Goal: Transaction & Acquisition: Purchase product/service

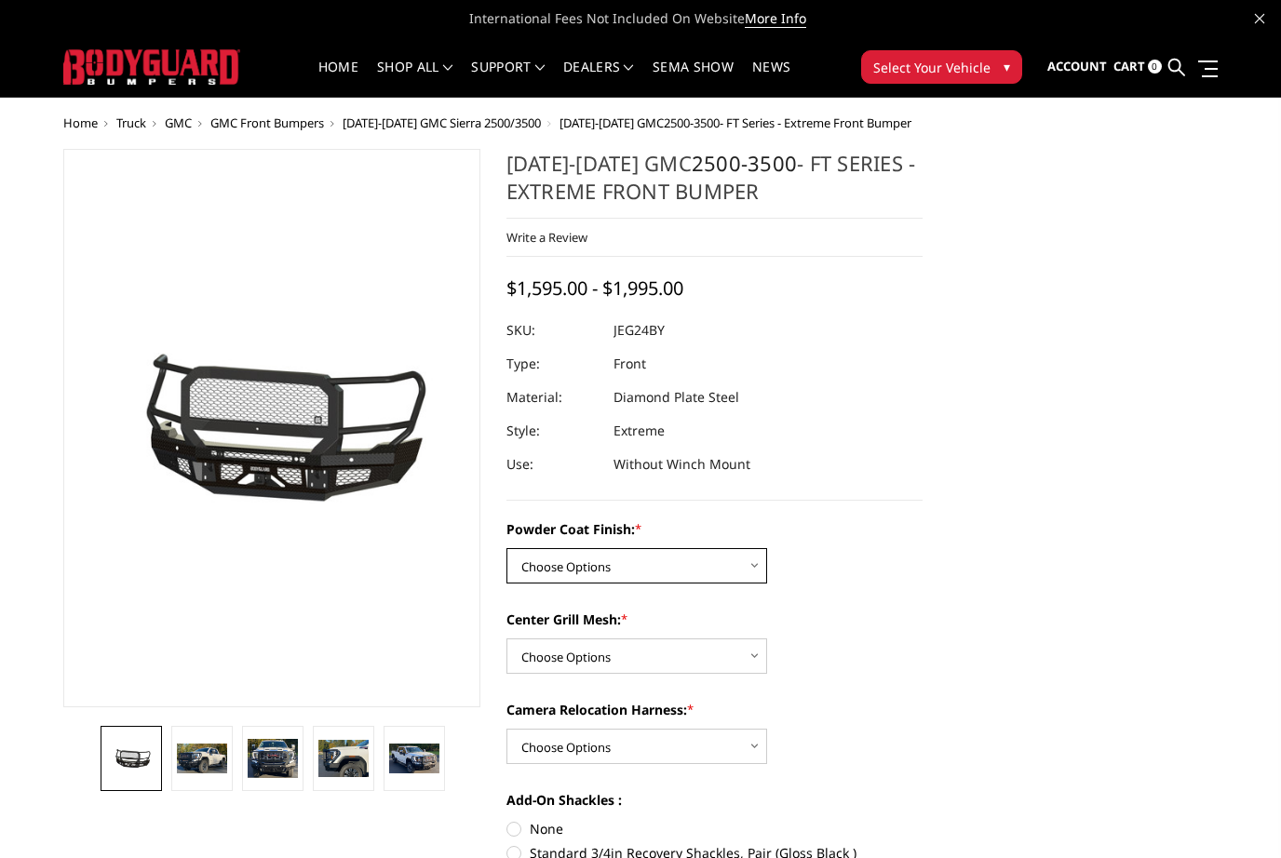
click at [614, 561] on select "Choose Options Bare Metal Gloss Black Powder Coat Textured Black Powder Coat" at bounding box center [636, 565] width 261 height 35
select select "3286"
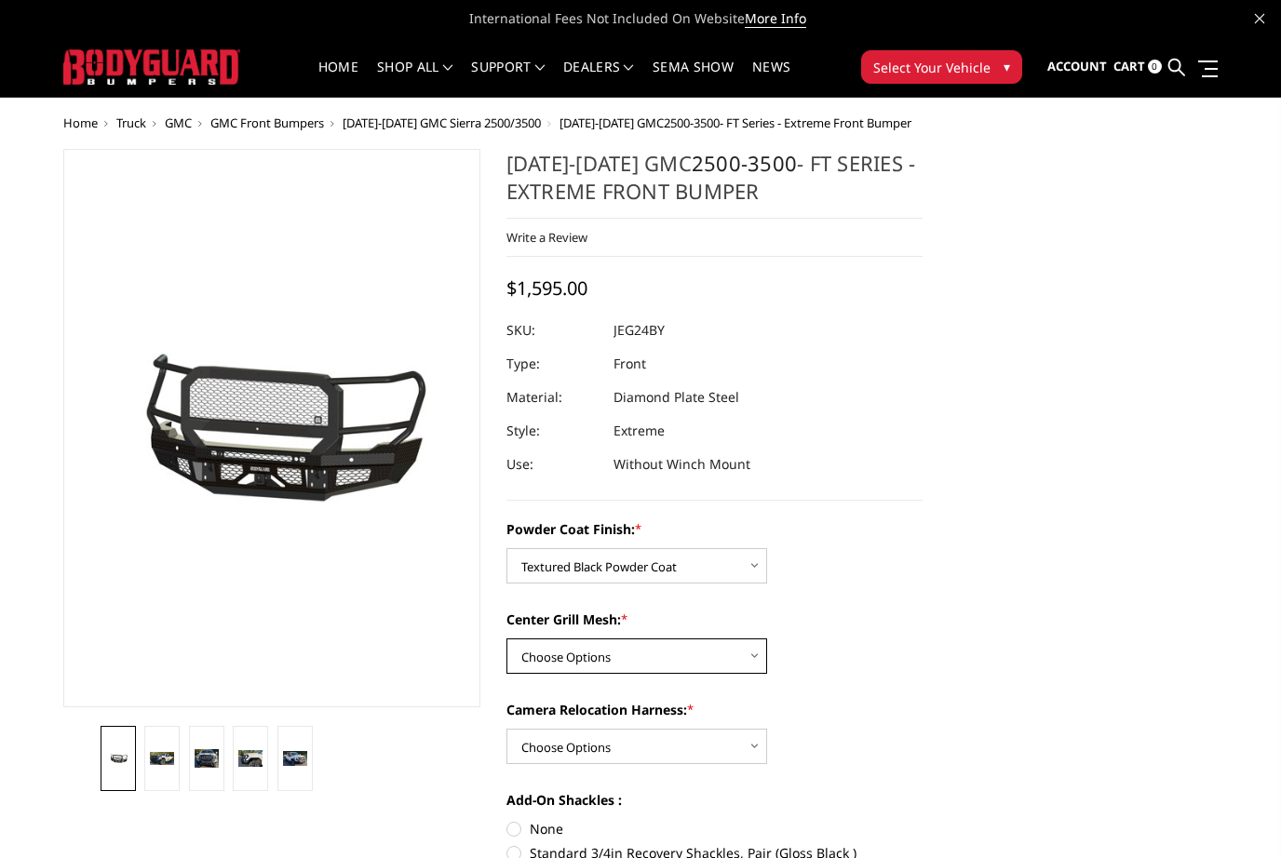
click at [582, 670] on select "Choose Options WITH Expanded Metal in Center Grill WITHOUT Expanded Metal in Ce…" at bounding box center [636, 656] width 261 height 35
select select "3287"
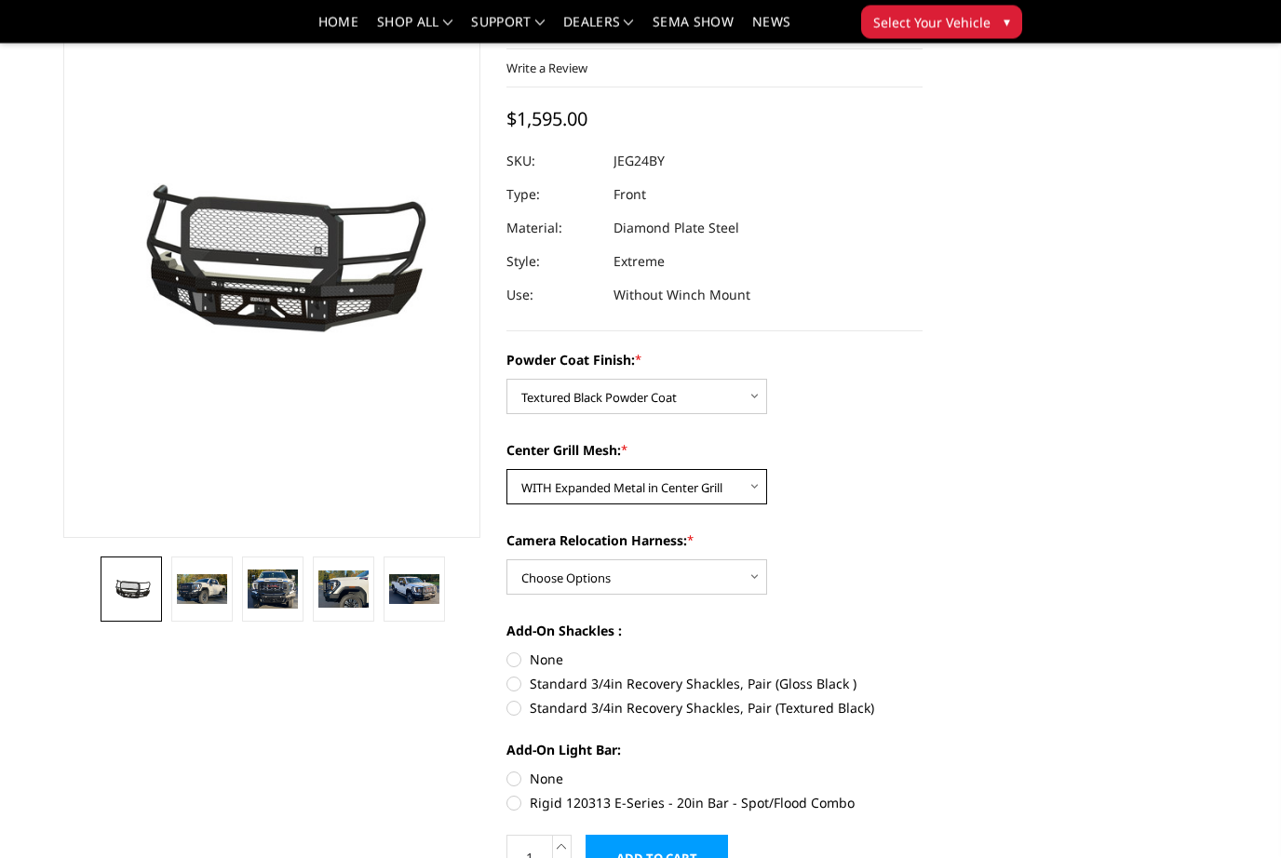
scroll to position [115, 0]
click at [632, 585] on select "Choose Options WITH Camera Relocation Harness WITHOUT Camera Relocation Harness" at bounding box center [636, 577] width 261 height 35
select select "3290"
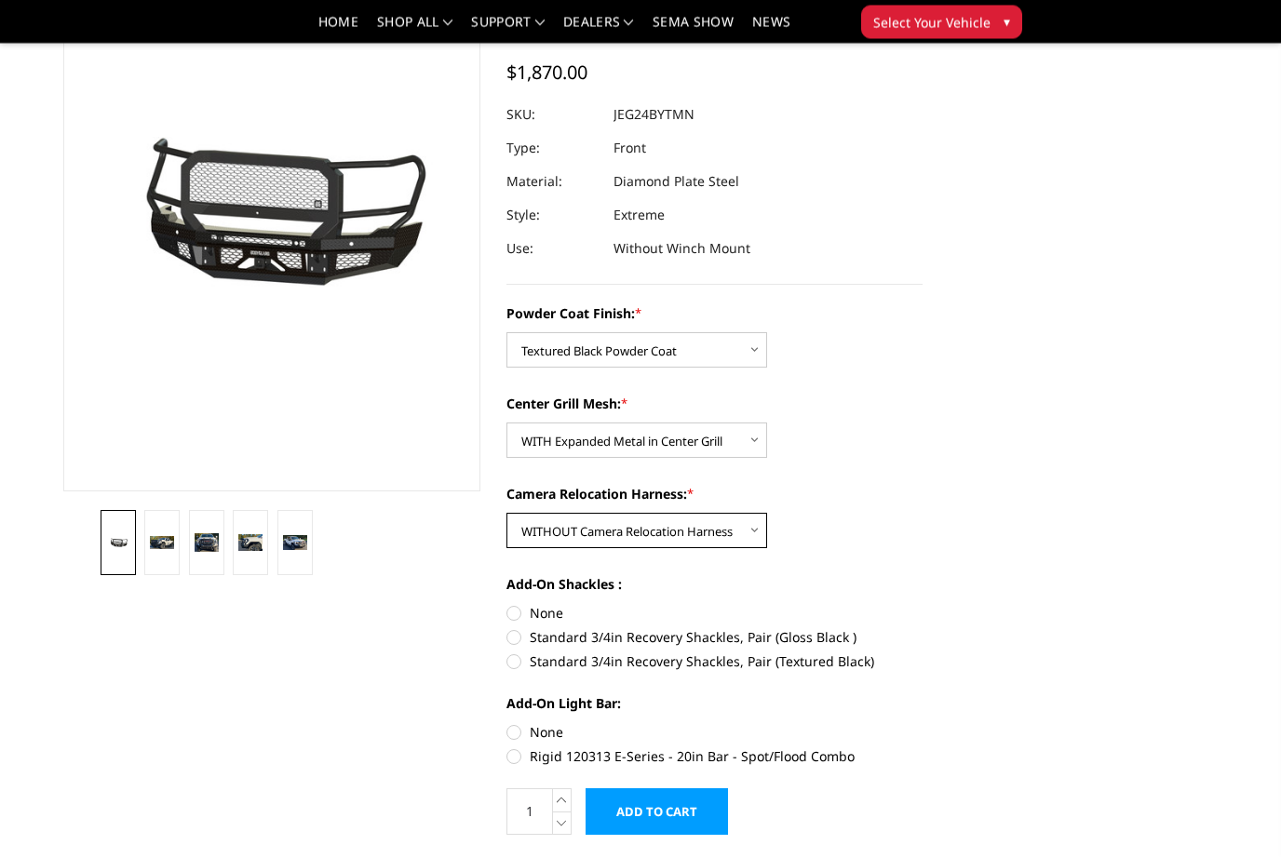
scroll to position [168, 0]
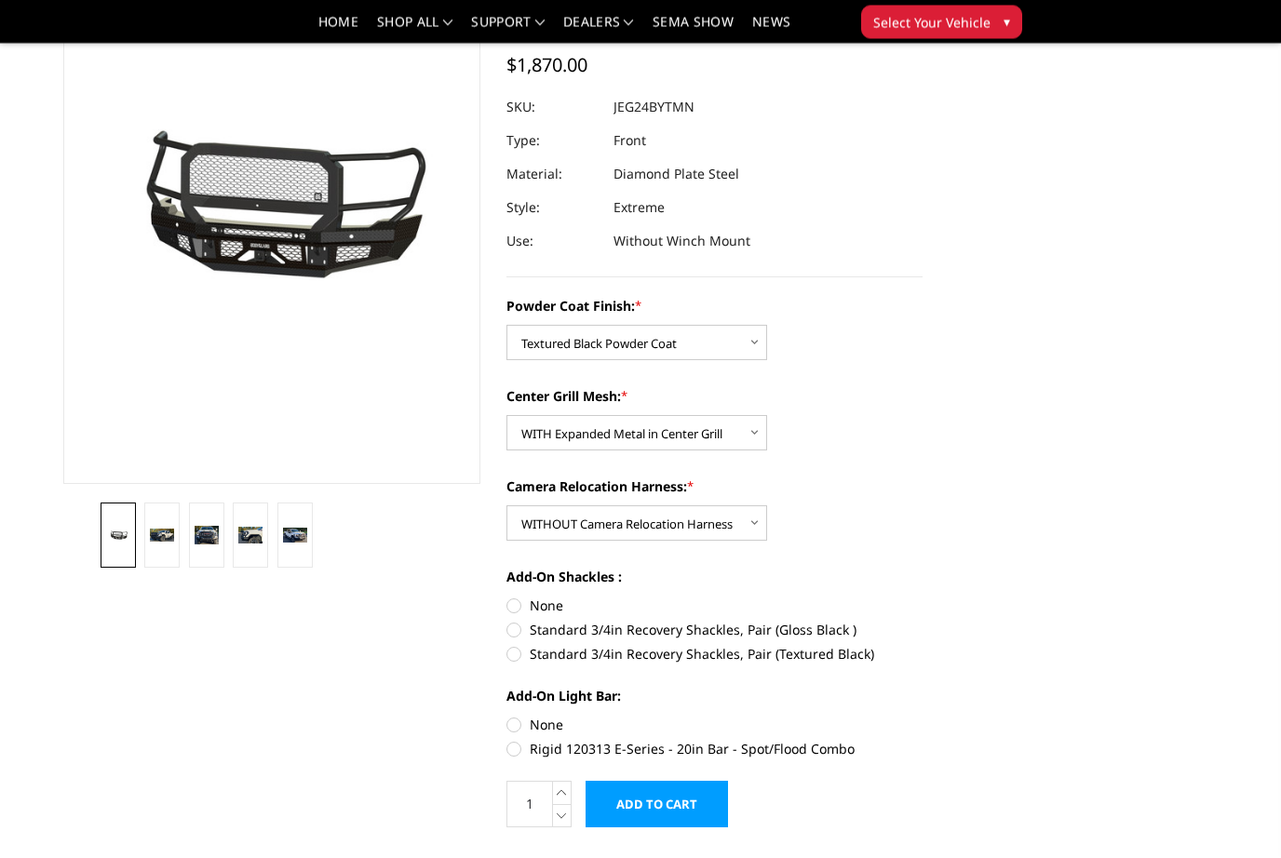
click at [518, 654] on label "Standard 3/4in Recovery Shackles, Pair (Textured Black)" at bounding box center [714, 655] width 417 height 20
click at [923, 622] on input "Standard 3/4in Recovery Shackles, Pair (Textured Black)" at bounding box center [923, 621] width 1 height 1
radio input "true"
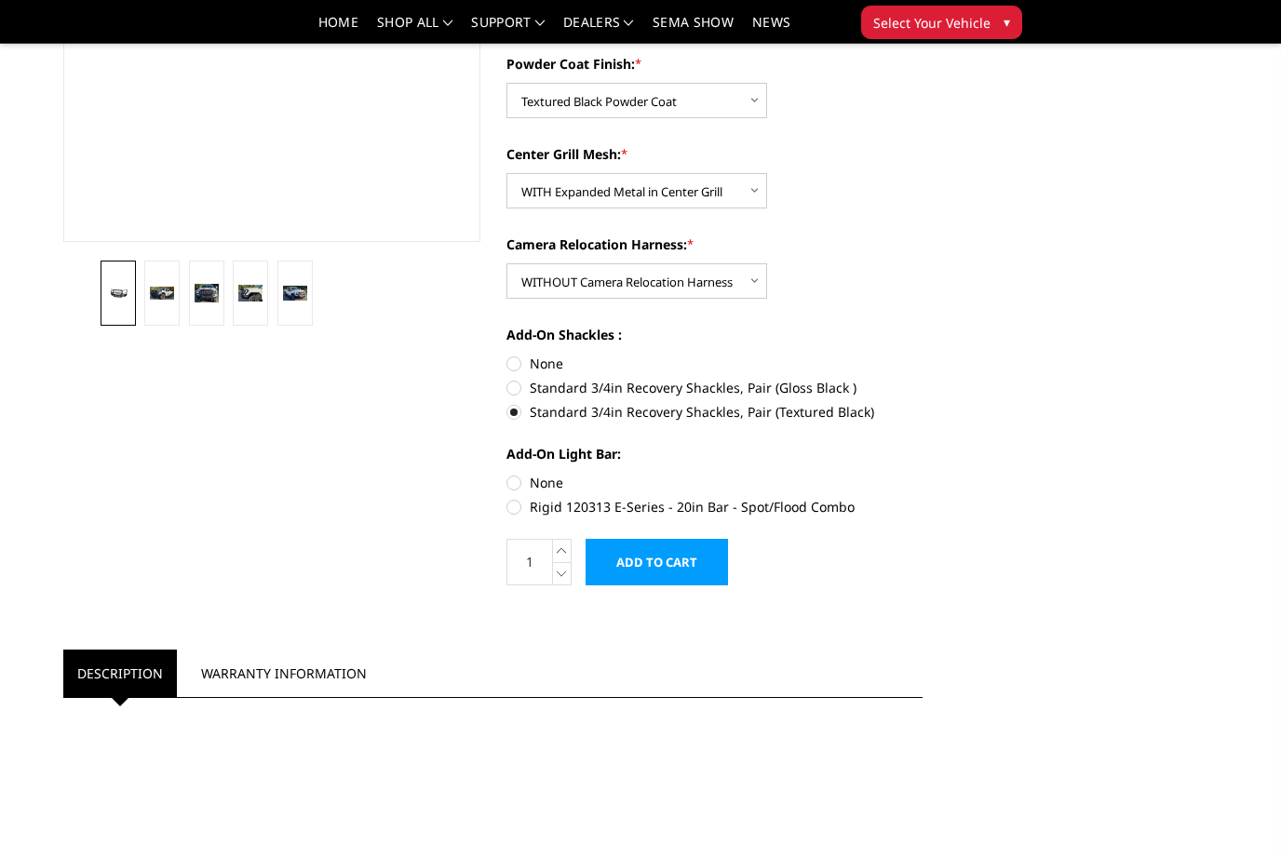
scroll to position [410, 0]
click at [520, 485] on label "None" at bounding box center [714, 484] width 417 height 20
click at [507, 475] on input "None" at bounding box center [506, 474] width 1 height 1
radio input "true"
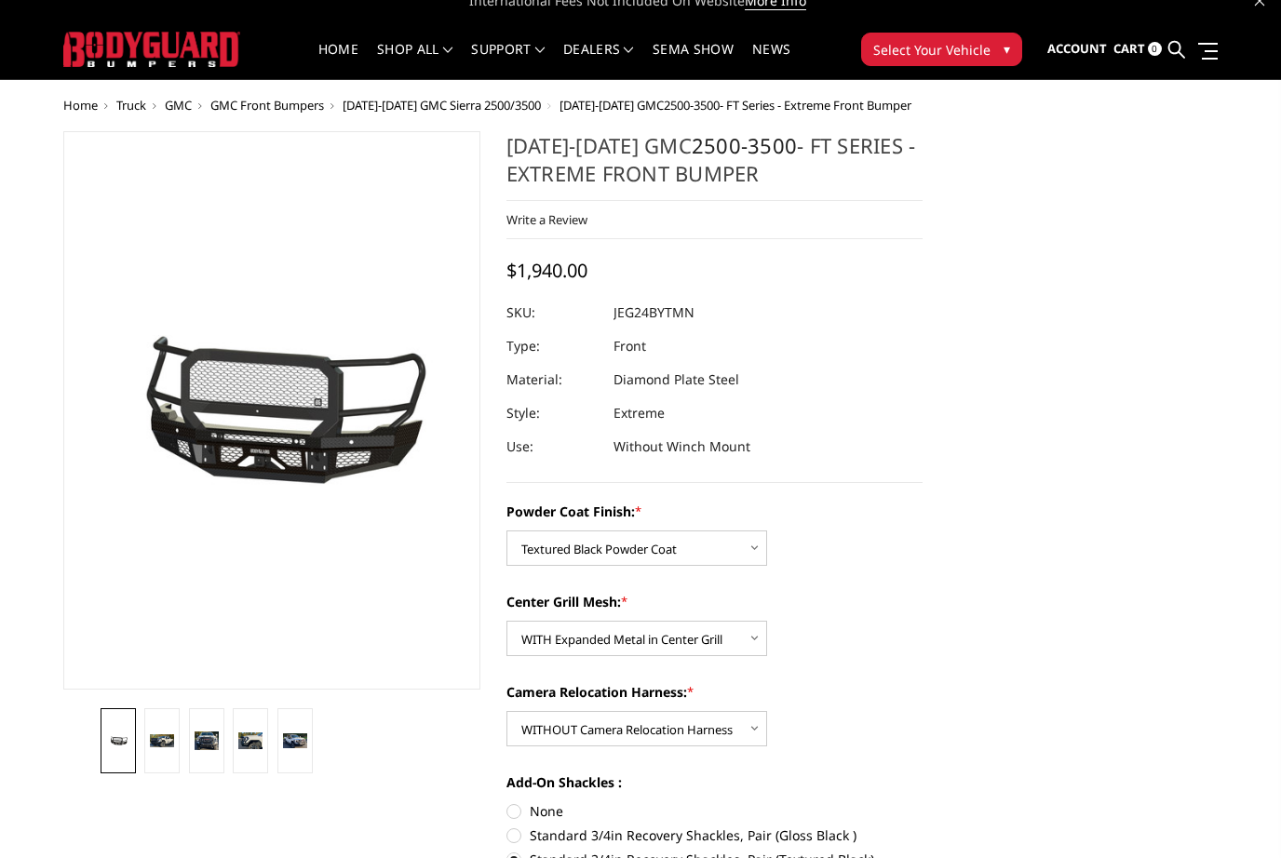
scroll to position [0, 0]
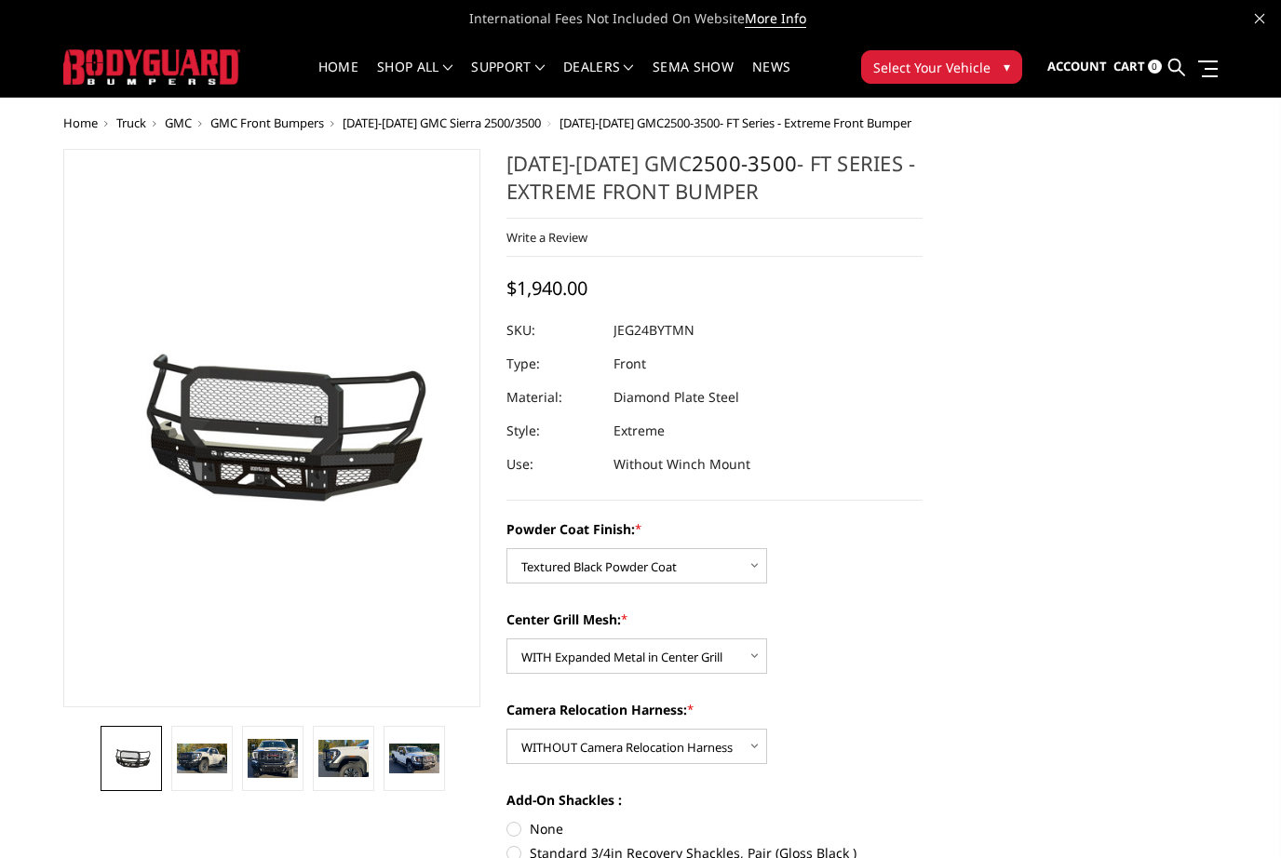
click at [199, 757] on img at bounding box center [202, 758] width 50 height 29
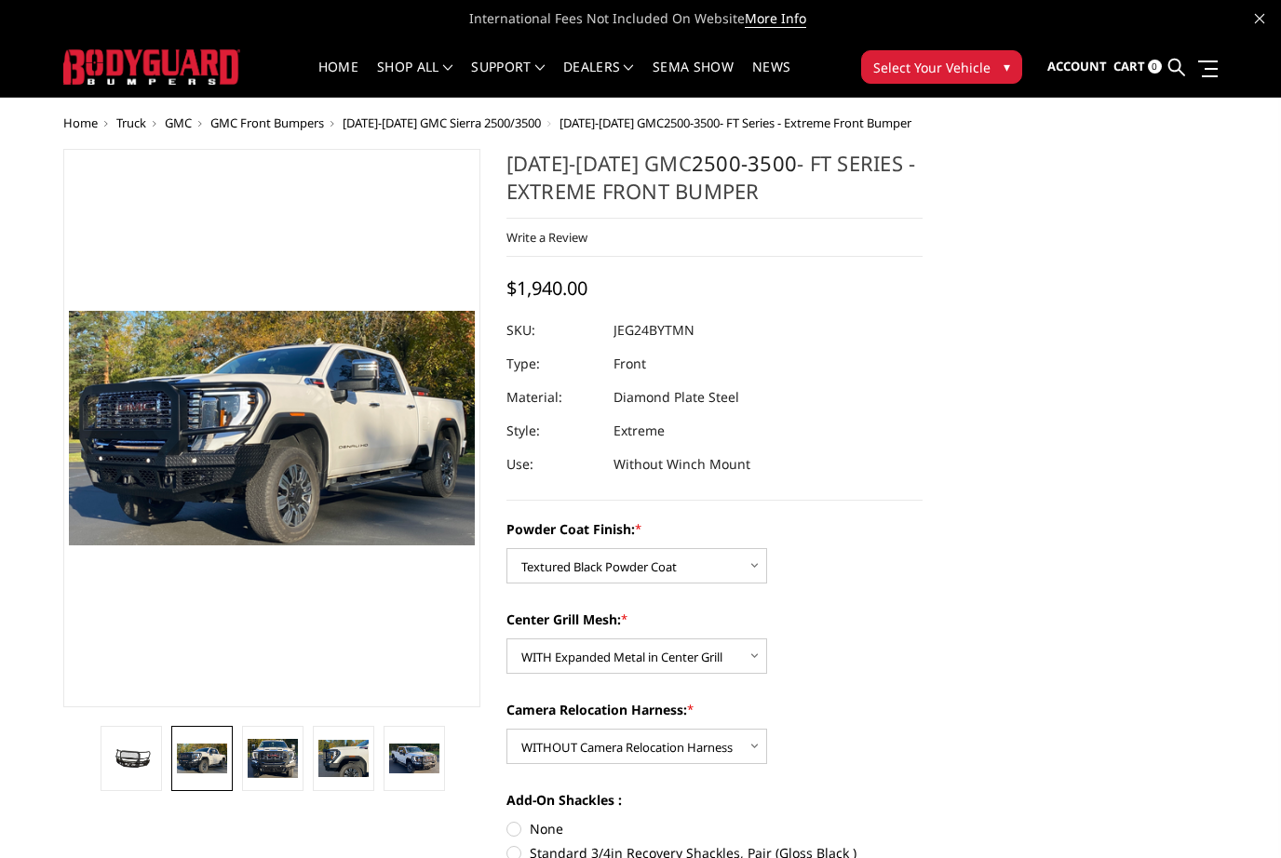
click at [279, 759] on img at bounding box center [273, 759] width 50 height 40
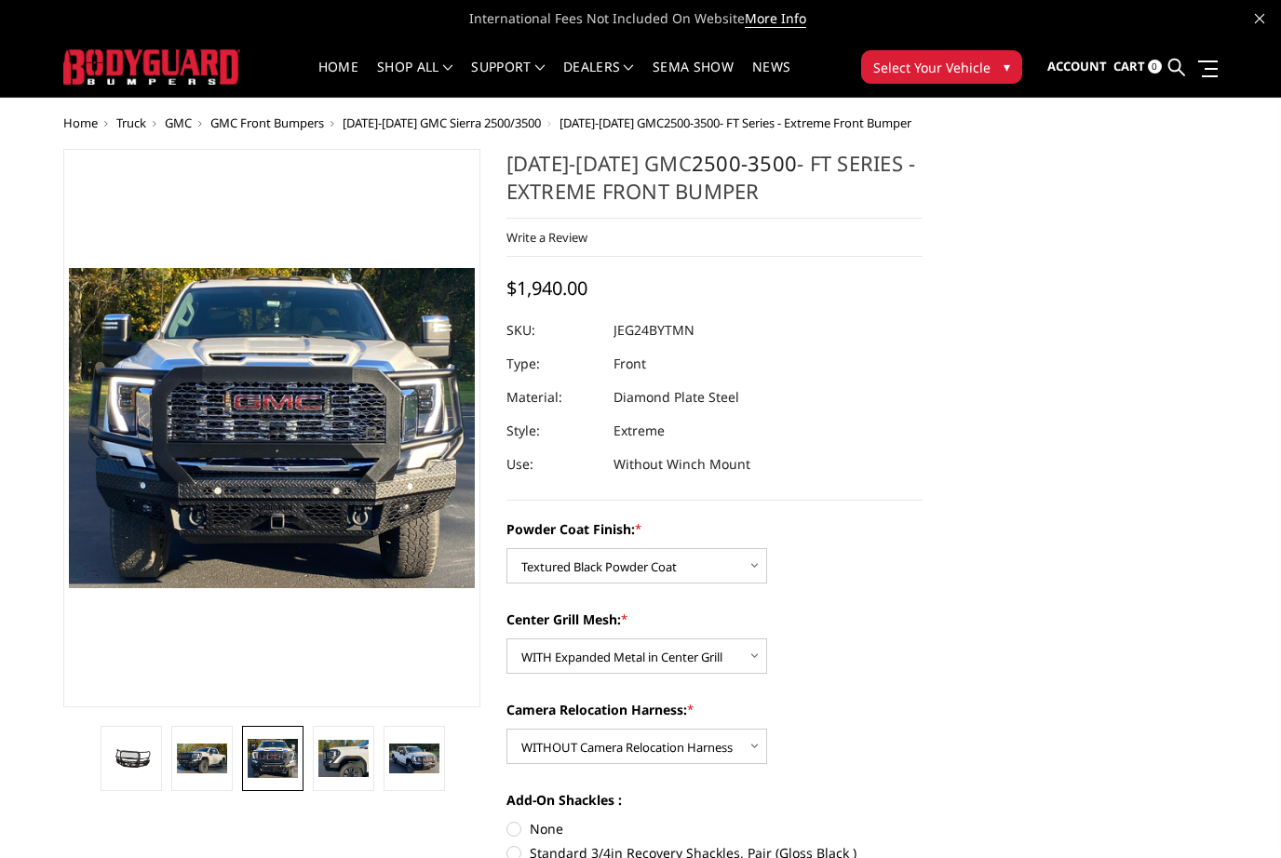
click at [343, 763] on img at bounding box center [343, 758] width 50 height 37
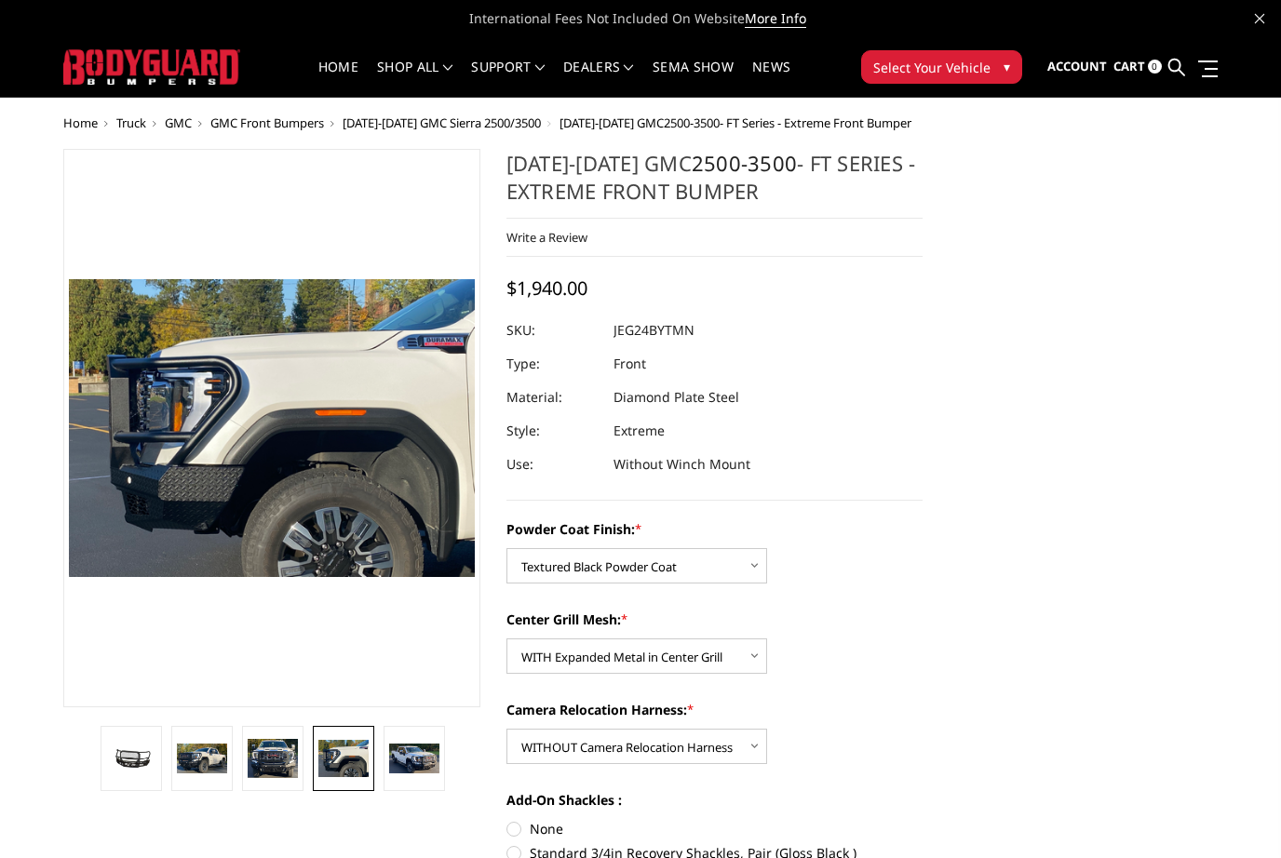
click at [415, 766] on img at bounding box center [414, 759] width 50 height 31
